Goal: Contribute content

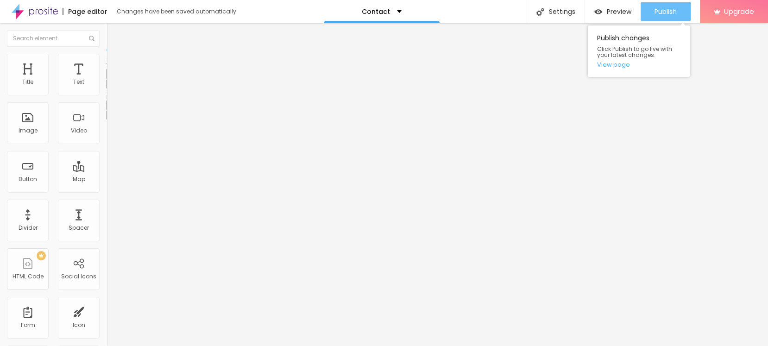
click at [667, 12] on span "Publish" at bounding box center [666, 11] width 22 height 7
click at [667, 14] on span "Publish" at bounding box center [666, 11] width 22 height 7
click at [670, 18] on div "Publish" at bounding box center [666, 11] width 22 height 19
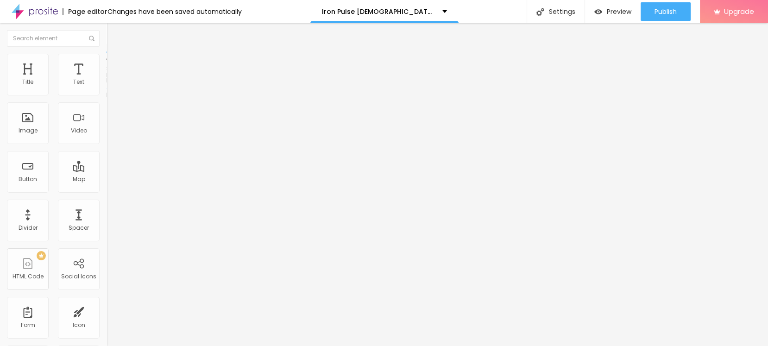
click at [107, 63] on li "Style" at bounding box center [160, 58] width 107 height 9
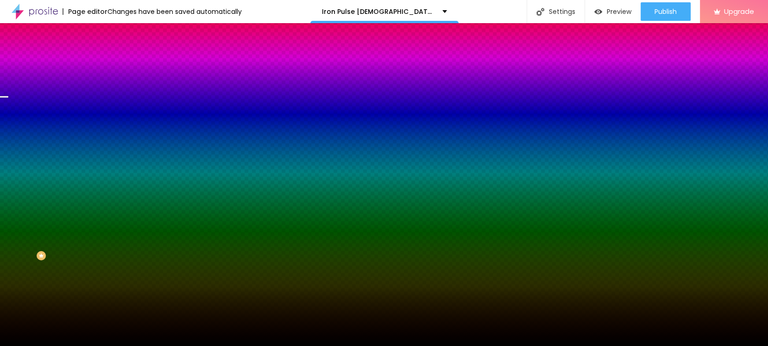
click at [107, 85] on span "Change image" at bounding box center [132, 81] width 50 height 8
click at [115, 65] on span "Advanced" at bounding box center [130, 69] width 30 height 8
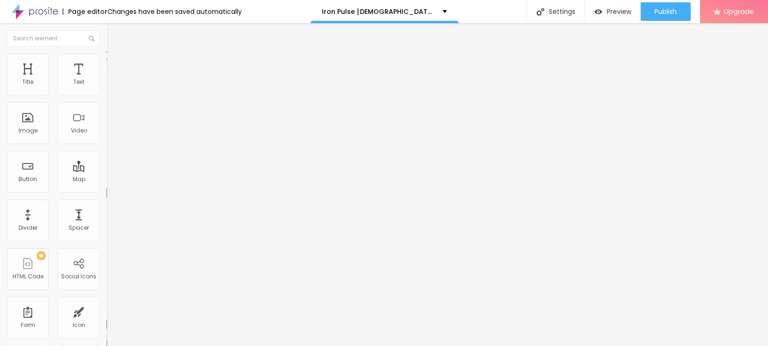
click at [107, 57] on img at bounding box center [111, 58] width 8 height 8
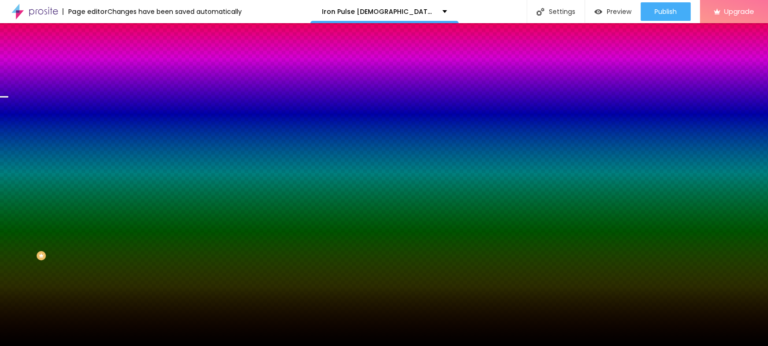
click at [107, 53] on img at bounding box center [111, 48] width 8 height 8
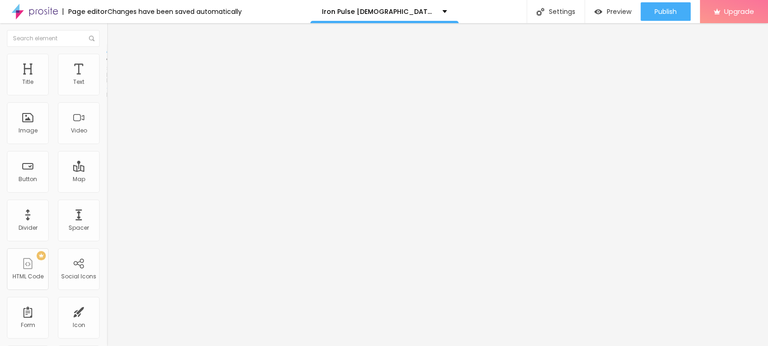
click at [107, 59] on ul "Content Style Advanced" at bounding box center [160, 58] width 107 height 28
click at [115, 64] on span "Style" at bounding box center [121, 60] width 13 height 8
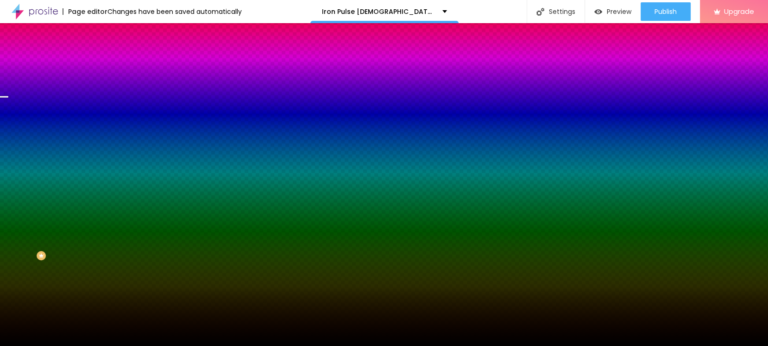
click at [114, 35] on div "Edit Section" at bounding box center [140, 33] width 52 height 7
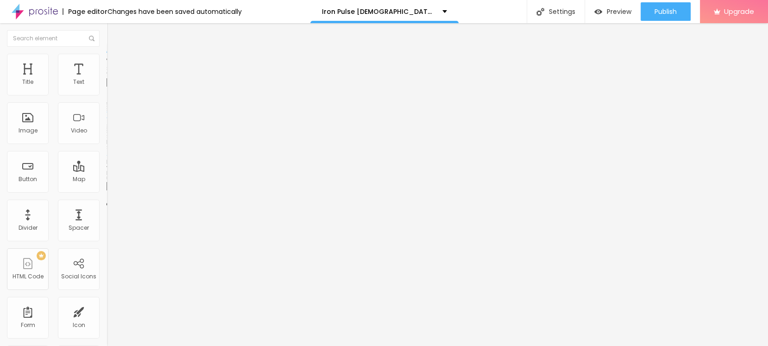
click at [107, 87] on input "Click me" at bounding box center [162, 82] width 111 height 9
paste input "https://sales24hour.com/buy-best-male-enhancement"
type input "https://sales24hour.com/buy-best-male-enhancement"
click at [107, 191] on input "https://" at bounding box center [162, 186] width 111 height 9
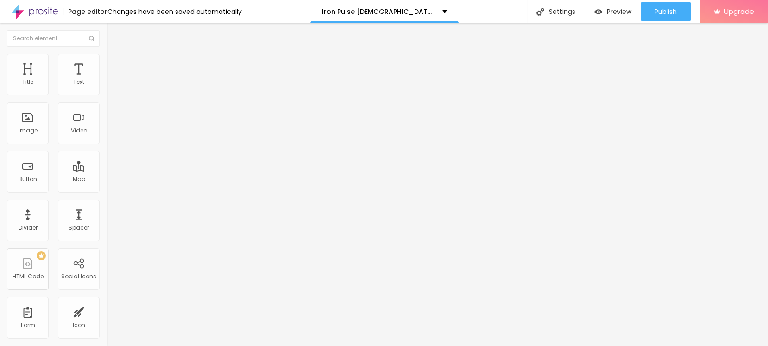
scroll to position [0, 0]
click at [107, 191] on input "https://" at bounding box center [162, 186] width 111 height 9
paste input "sales24hour.com/buy-best-male-enhancement"
type input "https://sales24hour.com/buy-best-male-enhancement"
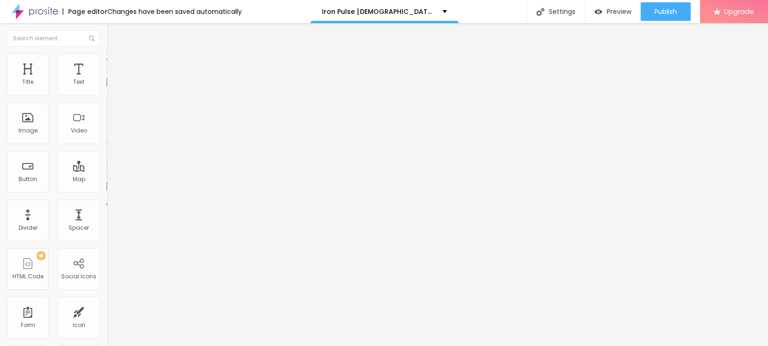
click at [107, 87] on input "https://sales24hour.com/buy-best-male-enhancement" at bounding box center [162, 82] width 111 height 9
paste input "░▒▓█► ✅ : GET IN BOTTLE ✅ ◄█▓▒░"
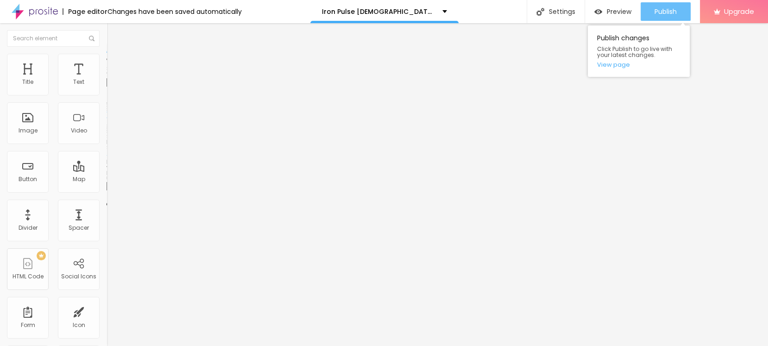
type input "░▒▓█► ✅ : GET IN BOTTLE ✅ ◄█▓▒░"
click at [660, 8] on span "Publish" at bounding box center [666, 11] width 22 height 7
